Goal: Task Accomplishment & Management: Manage account settings

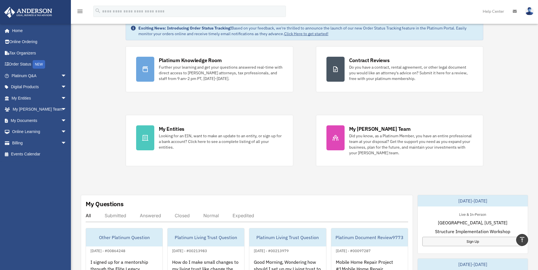
scroll to position [28, 0]
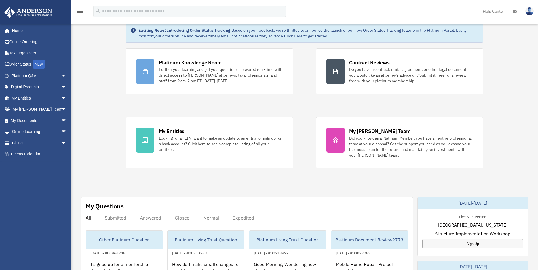
click at [530, 11] on img at bounding box center [529, 11] width 9 height 8
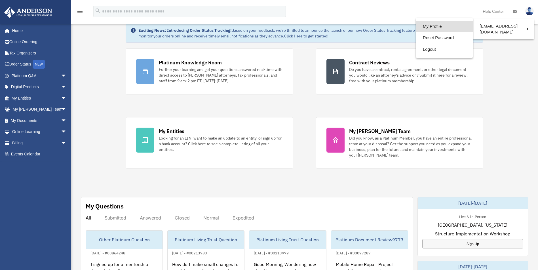
click at [424, 27] on link "My Profile" at bounding box center [444, 27] width 57 height 12
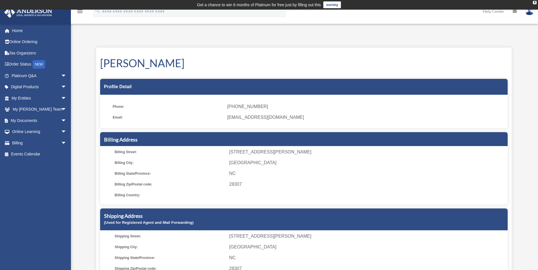
click at [529, 11] on img at bounding box center [529, 11] width 9 height 8
click at [121, 37] on div "My Profile jameseshort@gmail.com Sign Out bigbluewaves82@gmail.com Home Online …" at bounding box center [269, 165] width 538 height 268
click at [81, 12] on icon "menu" at bounding box center [80, 11] width 7 height 7
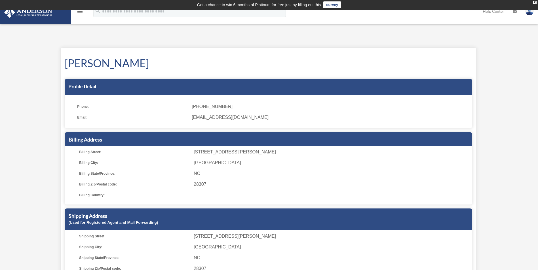
click at [79, 12] on icon "menu" at bounding box center [80, 11] width 7 height 7
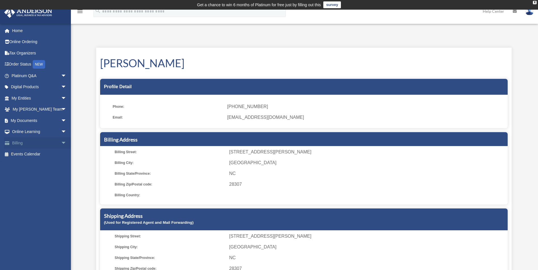
click at [44, 141] on link "Billing arrow_drop_down" at bounding box center [39, 142] width 71 height 11
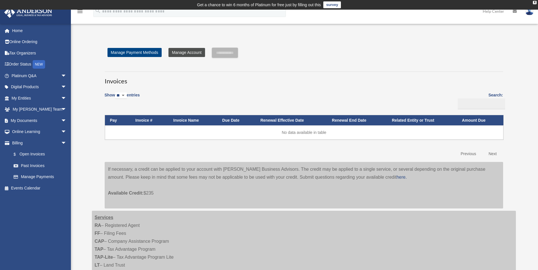
click at [188, 52] on link "Manage Account" at bounding box center [186, 52] width 36 height 9
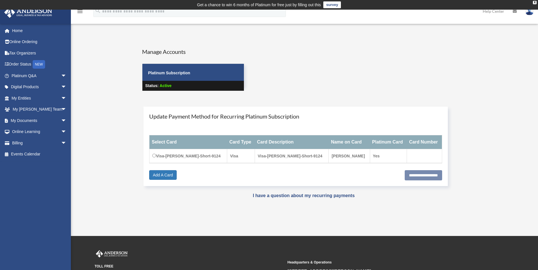
drag, startPoint x: 148, startPoint y: 73, endPoint x: 195, endPoint y: 75, distance: 46.8
click at [196, 75] on p "Platinum Subscription" at bounding box center [193, 72] width 90 height 7
click at [198, 75] on p "Platinum Subscription" at bounding box center [193, 72] width 90 height 7
click at [190, 62] on div "Manage Accounts Platinum Subscription Status: Active" at bounding box center [193, 74] width 111 height 53
click at [20, 145] on link "Billing arrow_drop_down" at bounding box center [39, 142] width 71 height 11
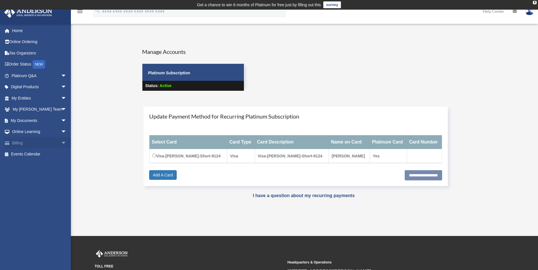
click at [61, 142] on span "arrow_drop_down" at bounding box center [66, 143] width 11 height 12
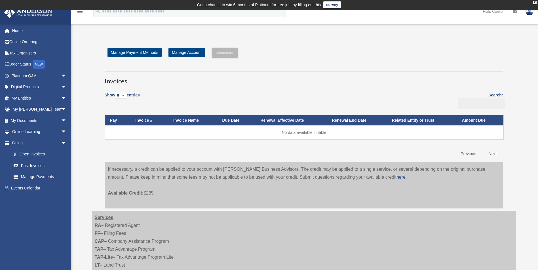
click at [496, 12] on link "Help Center" at bounding box center [493, 11] width 30 height 22
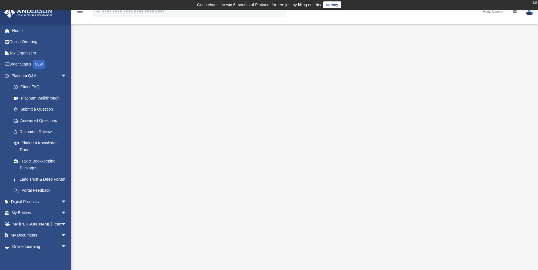
click at [534, 3] on div "X" at bounding box center [535, 2] width 4 height 3
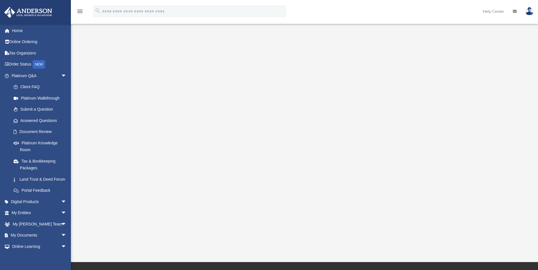
click at [515, 11] on icon at bounding box center [514, 11] width 4 height 4
